Goal: Find specific page/section: Find specific page/section

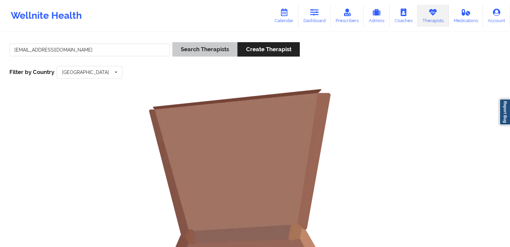
click at [207, 49] on button "Search Therapists" at bounding box center [204, 49] width 65 height 14
click at [327, 21] on link "Dashboard" at bounding box center [314, 16] width 32 height 22
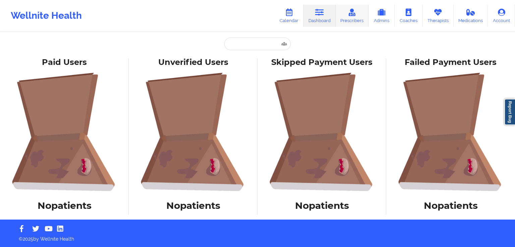
click at [348, 14] on icon at bounding box center [352, 12] width 9 height 7
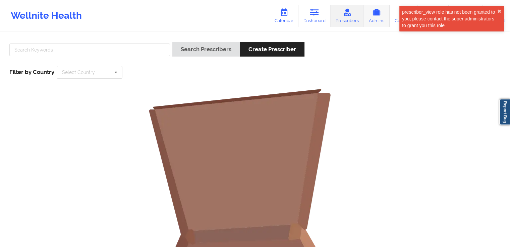
click at [379, 15] on icon at bounding box center [376, 12] width 9 height 7
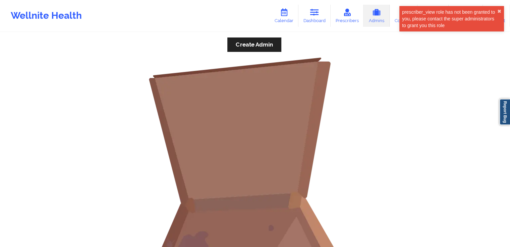
click at [398, 19] on div "prescriber_view role has not been granted to you, please contact the super admi…" at bounding box center [451, 21] width 107 height 33
click at [498, 11] on button "✖︎" at bounding box center [499, 11] width 4 height 5
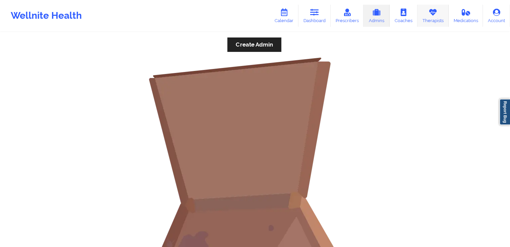
click at [433, 20] on link "Therapists" at bounding box center [432, 16] width 31 height 22
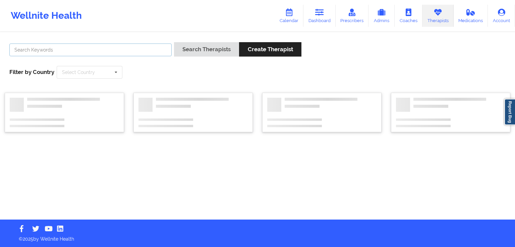
click at [116, 47] on input "text" at bounding box center [90, 50] width 162 height 13
type input "test"
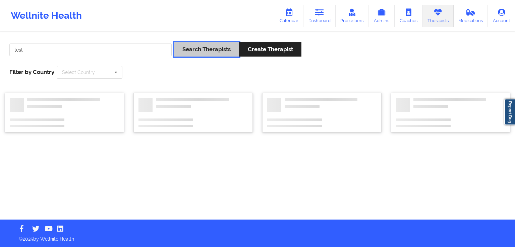
click at [226, 50] on button "Search Therapists" at bounding box center [206, 49] width 65 height 14
